Goal: Transaction & Acquisition: Purchase product/service

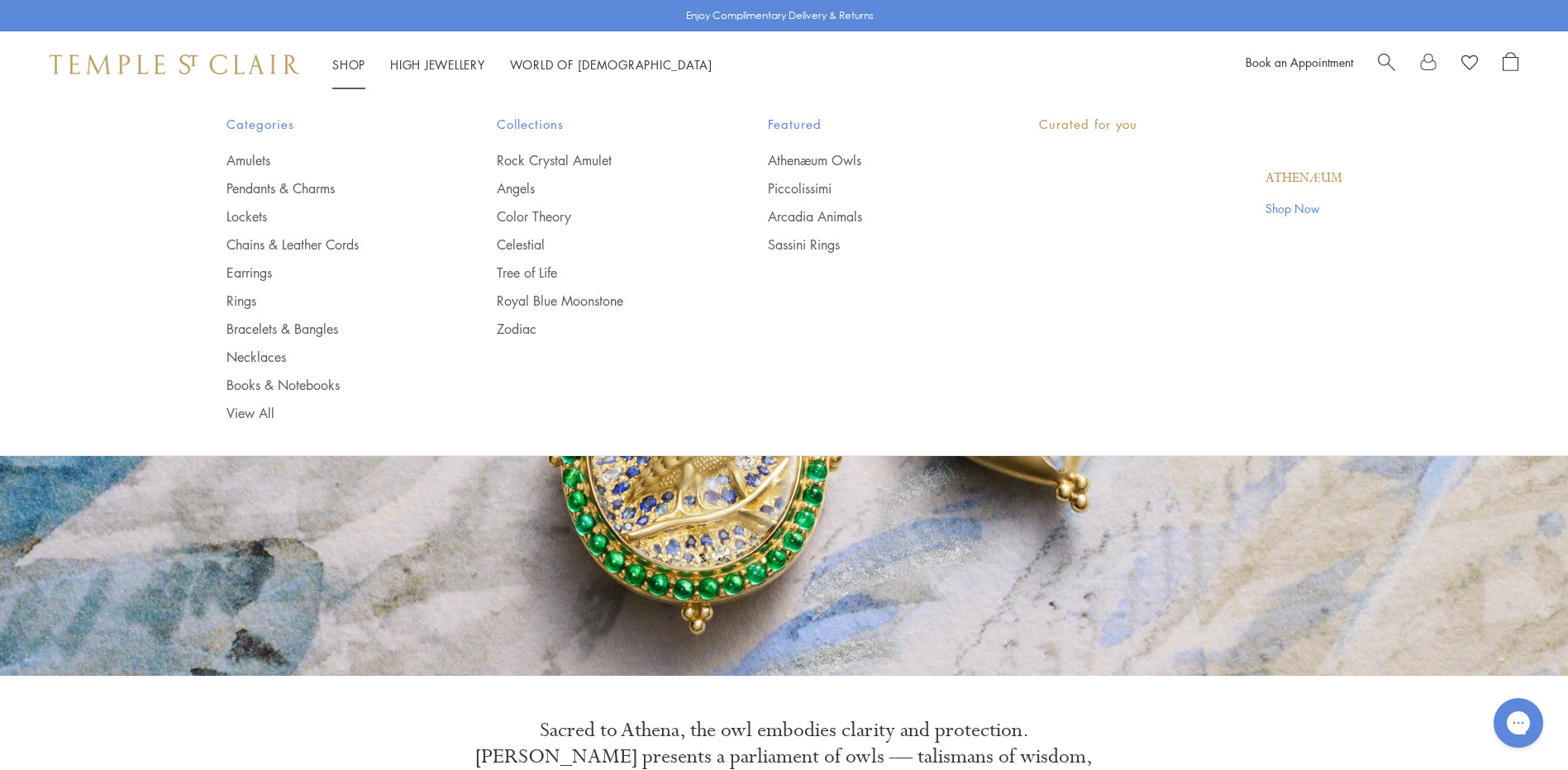
click at [348, 63] on link "Shop Shop" at bounding box center [348, 64] width 33 height 16
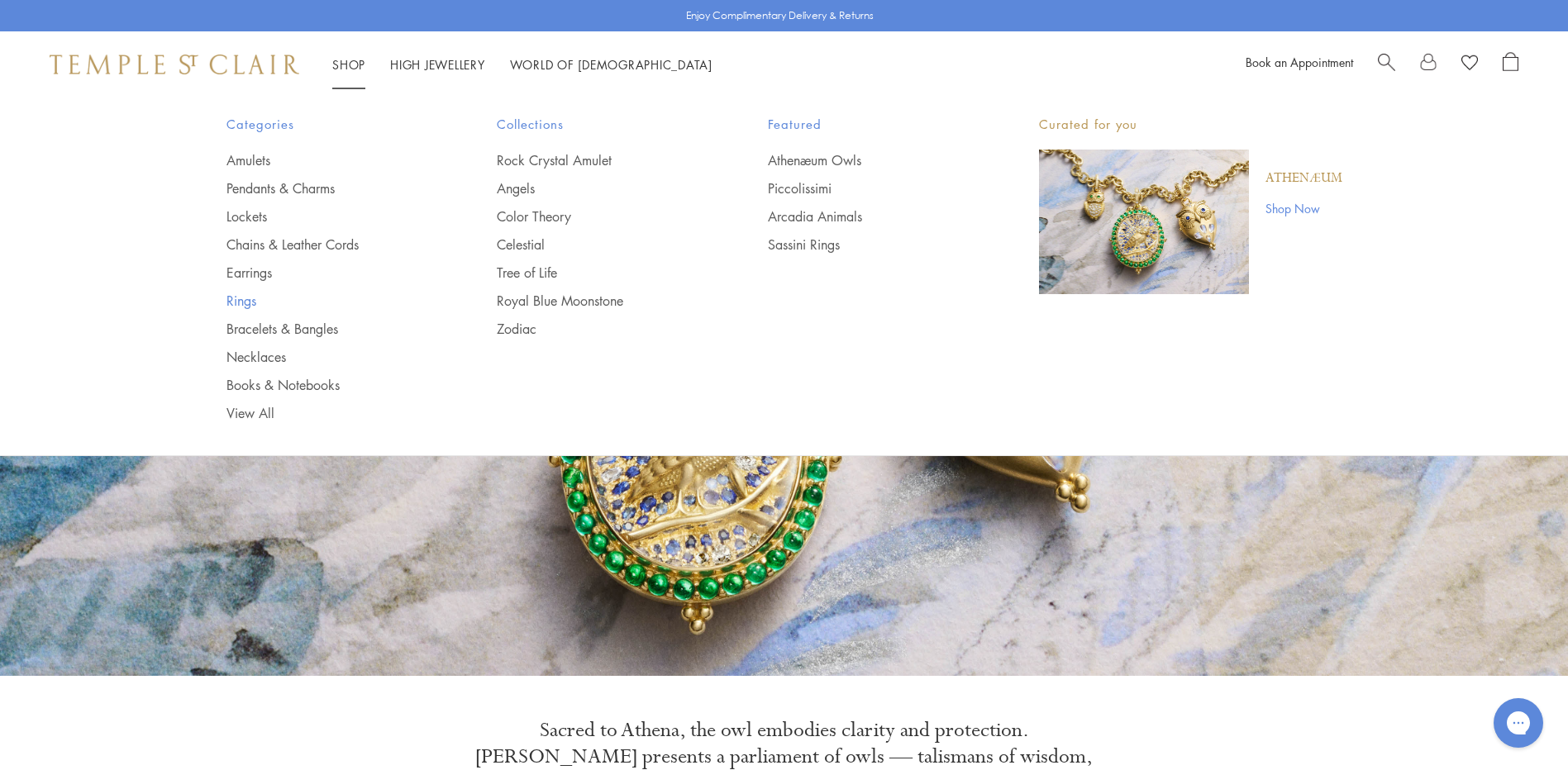
click at [247, 304] on link "Rings" at bounding box center [329, 301] width 205 height 18
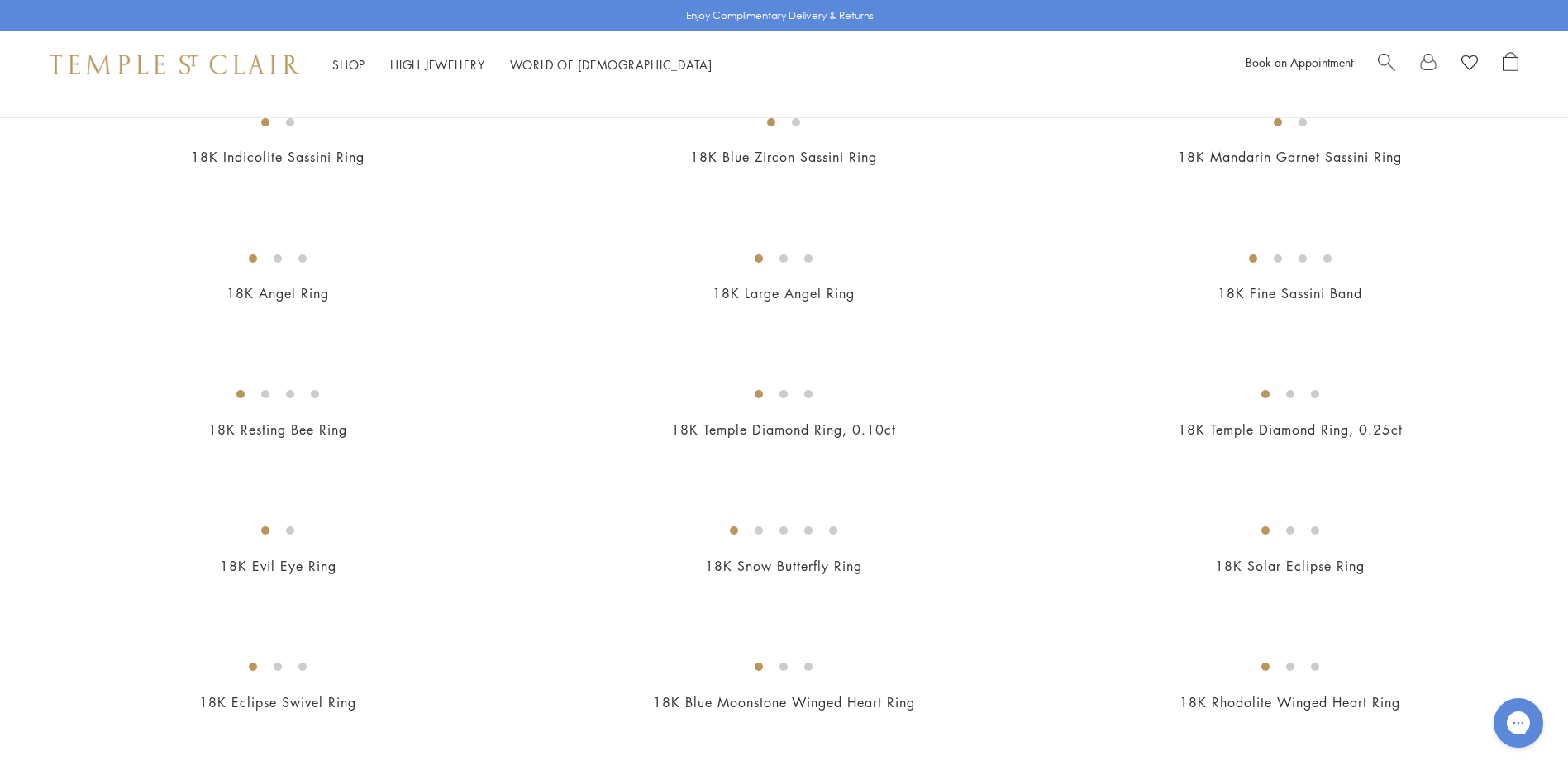
scroll to position [743, 0]
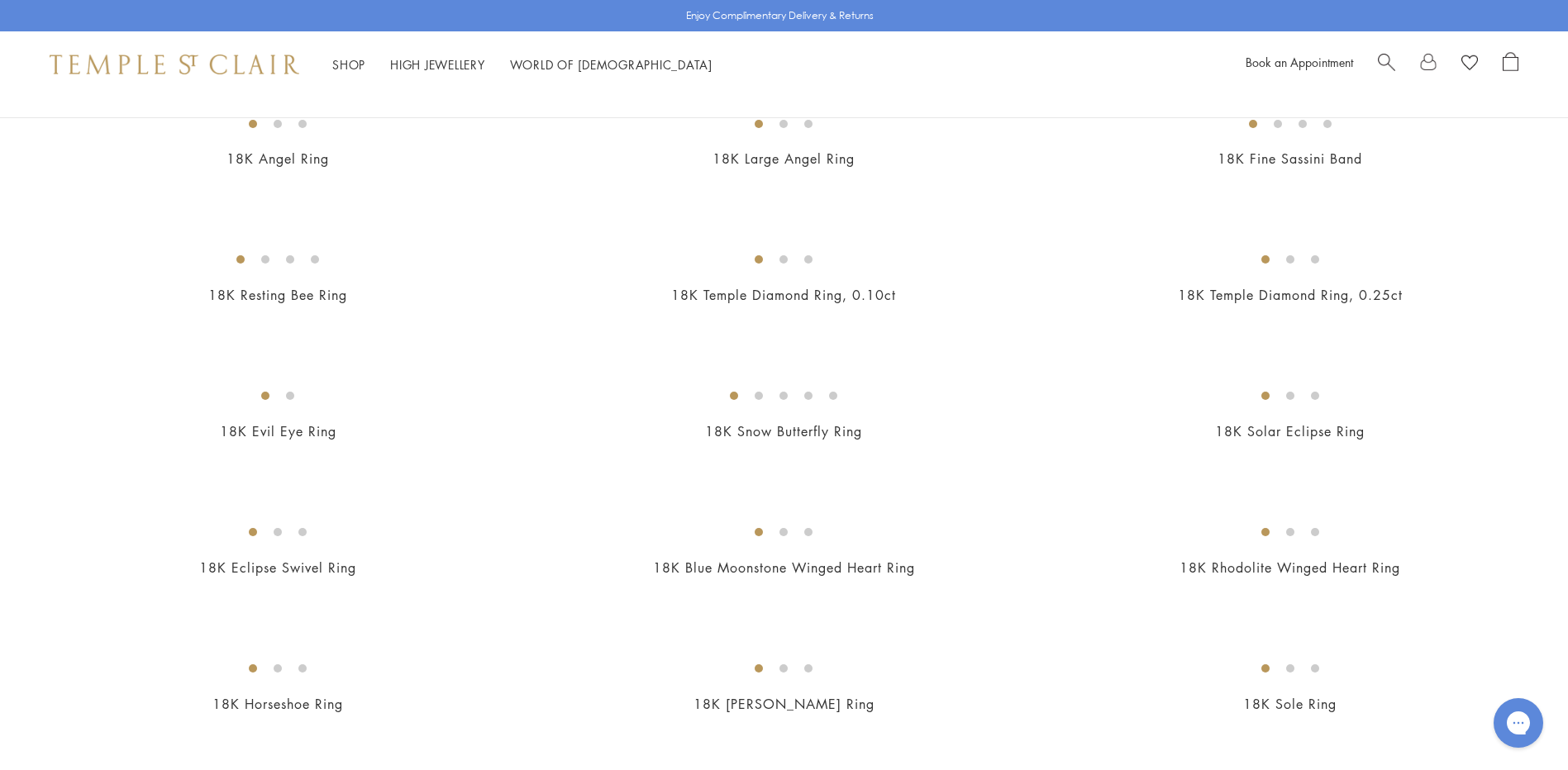
click at [0, 0] on img at bounding box center [0, 0] width 0 height 0
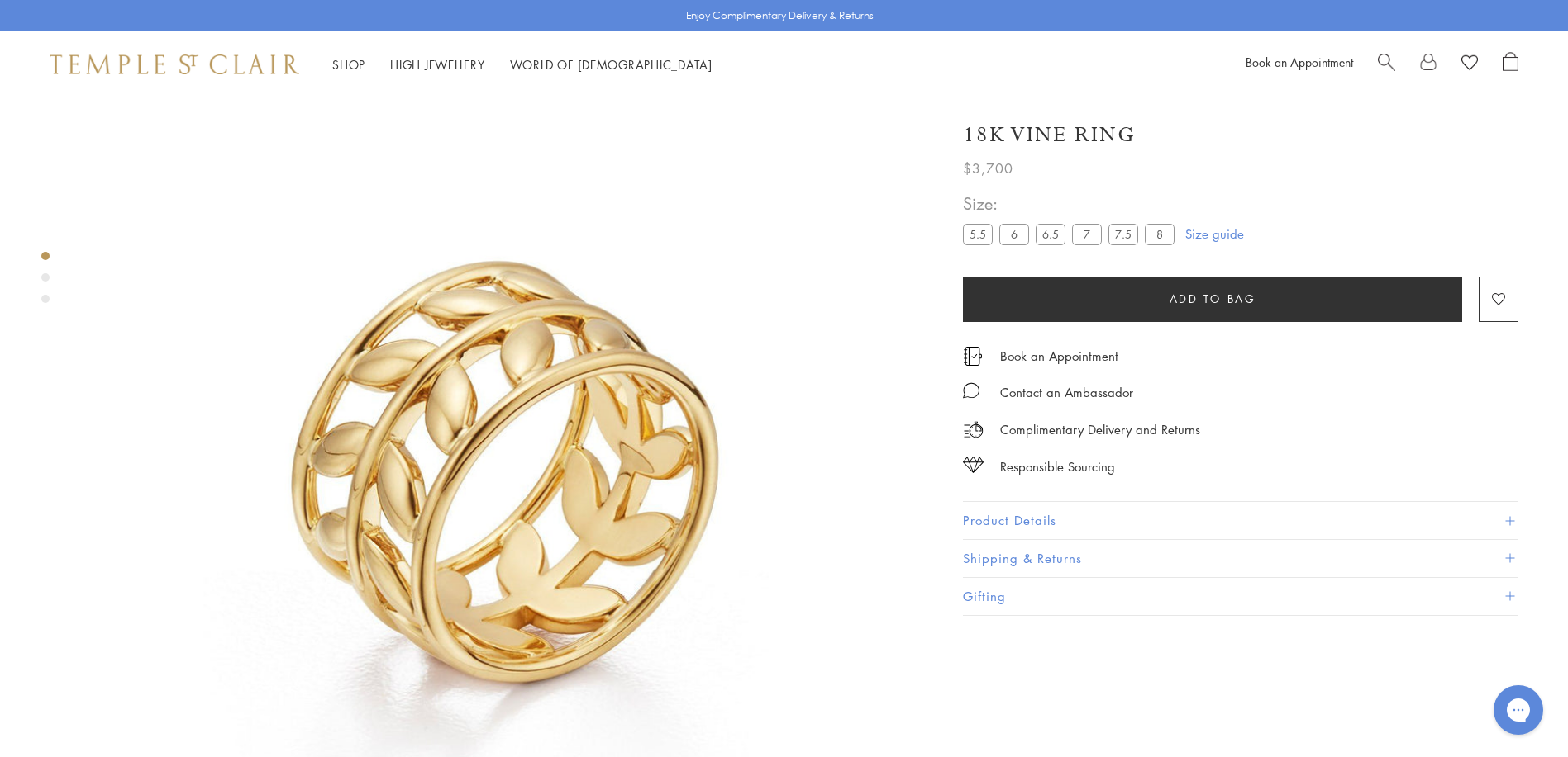
click at [1161, 234] on label "8" at bounding box center [1159, 234] width 29 height 21
